Goal: Check status: Check status

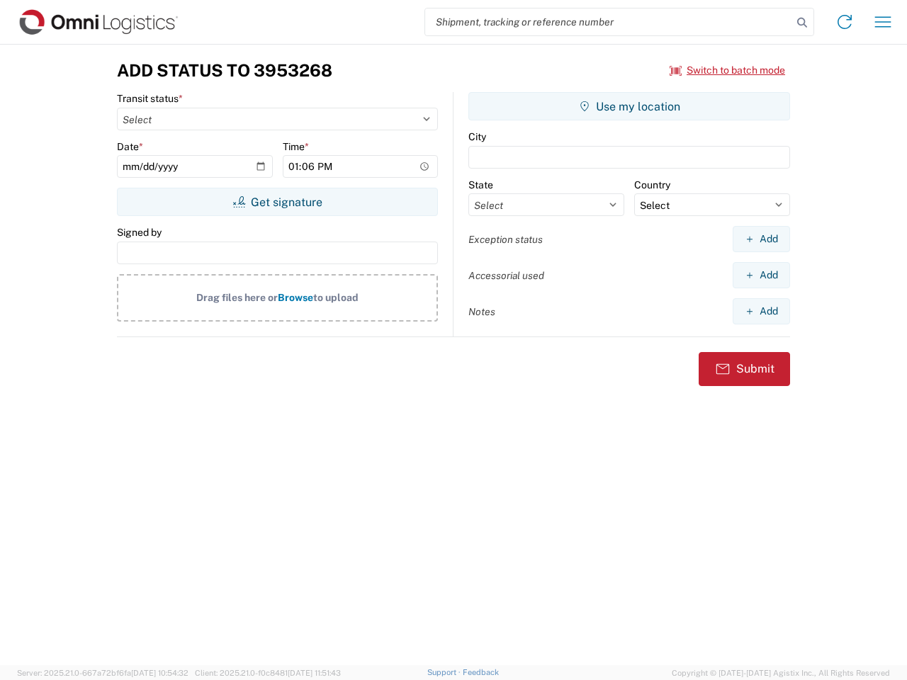
click at [609, 22] on input "search" at bounding box center [608, 22] width 367 height 27
click at [802, 23] on icon at bounding box center [802, 23] width 20 height 20
click at [845, 22] on icon at bounding box center [845, 22] width 23 height 23
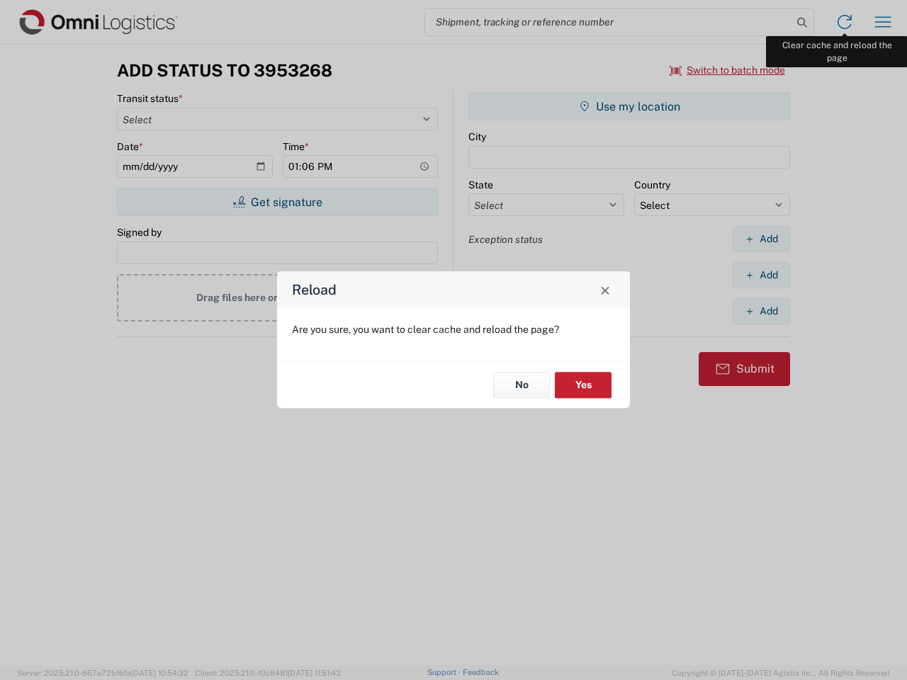
click at [883, 22] on div "Reload Are you sure, you want to clear cache and reload the page? No Yes" at bounding box center [453, 340] width 907 height 680
click at [728, 70] on div "Reload Are you sure, you want to clear cache and reload the page? No Yes" at bounding box center [453, 340] width 907 height 680
click at [277, 202] on div "Reload Are you sure, you want to clear cache and reload the page? No Yes" at bounding box center [453, 340] width 907 height 680
click at [629, 106] on div "Reload Are you sure, you want to clear cache and reload the page? No Yes" at bounding box center [453, 340] width 907 height 680
click at [761, 239] on div "Reload Are you sure, you want to clear cache and reload the page? No Yes" at bounding box center [453, 340] width 907 height 680
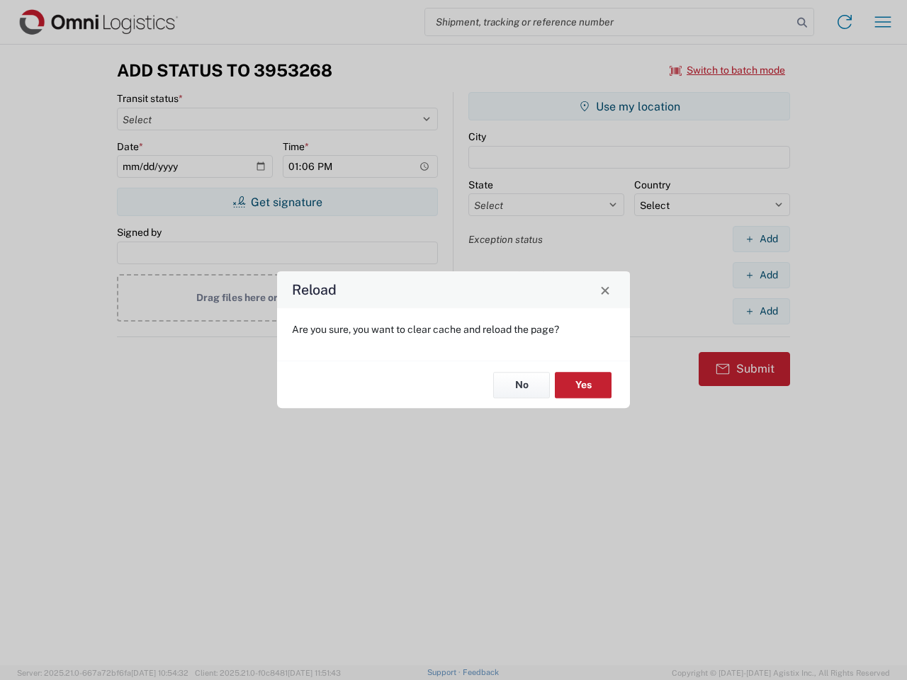
click at [761, 275] on div "Reload Are you sure, you want to clear cache and reload the page? No Yes" at bounding box center [453, 340] width 907 height 680
click at [761, 311] on div "Reload Are you sure, you want to clear cache and reload the page? No Yes" at bounding box center [453, 340] width 907 height 680
